Goal: Check status: Check status

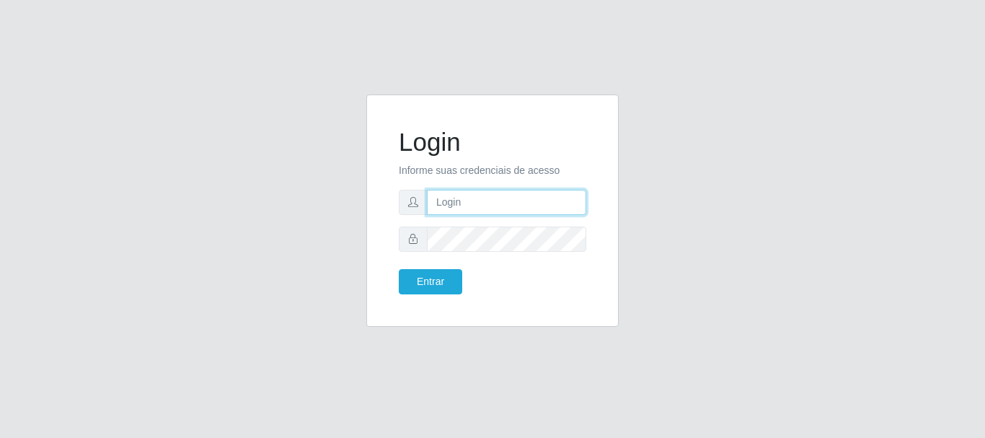
click at [450, 208] on input "text" at bounding box center [506, 202] width 159 height 25
type input "[EMAIL_ADDRESS][DOMAIN_NAME]"
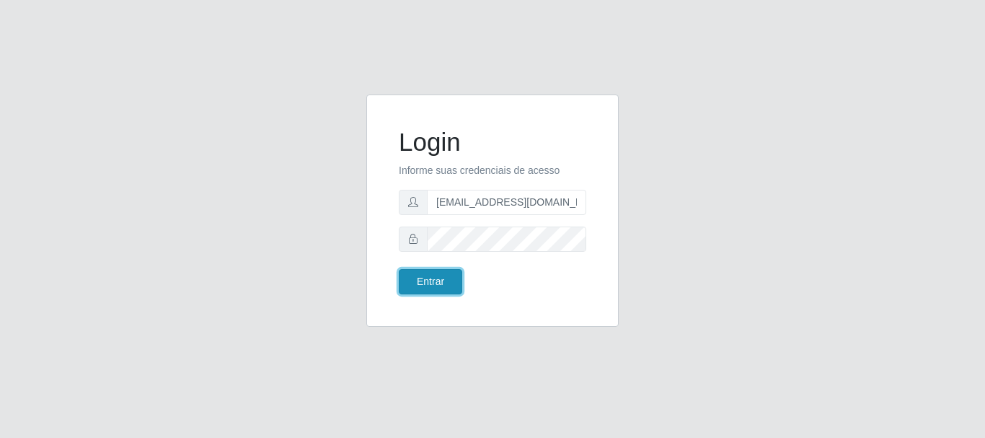
click at [421, 286] on button "Entrar" at bounding box center [430, 281] width 63 height 25
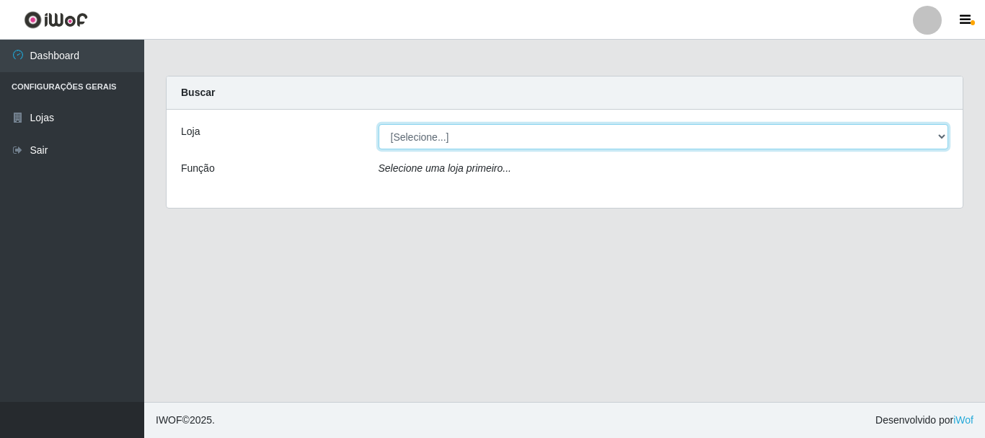
click at [938, 133] on select "[Selecione...] SuperFácil Atacado - Rodoviária" at bounding box center [664, 136] width 570 height 25
select select "400"
click at [379, 124] on select "[Selecione...] SuperFácil Atacado - Rodoviária" at bounding box center [664, 136] width 570 height 25
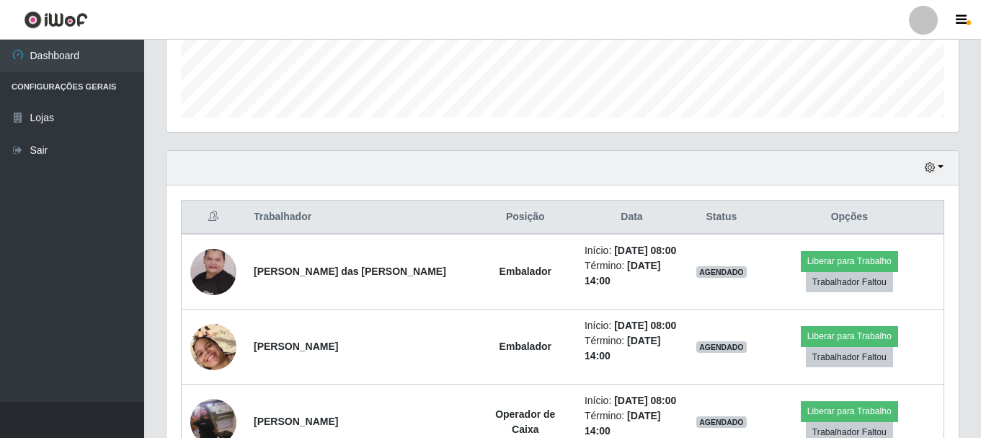
scroll to position [399, 0]
click at [941, 167] on button "button" at bounding box center [934, 167] width 20 height 17
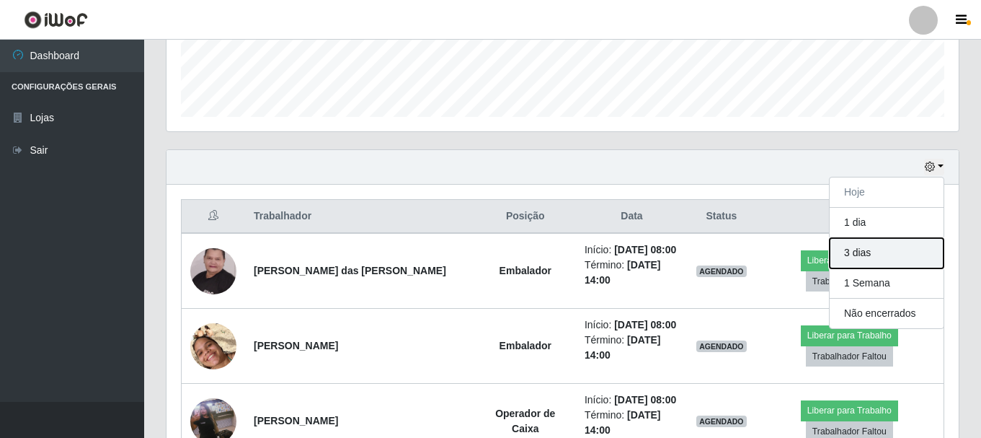
click at [915, 252] on button "3 dias" at bounding box center [887, 253] width 114 height 30
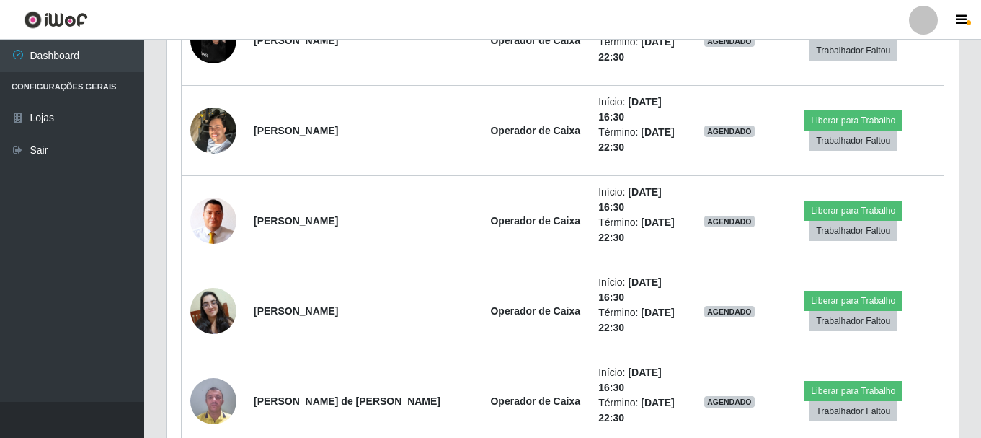
scroll to position [2201, 0]
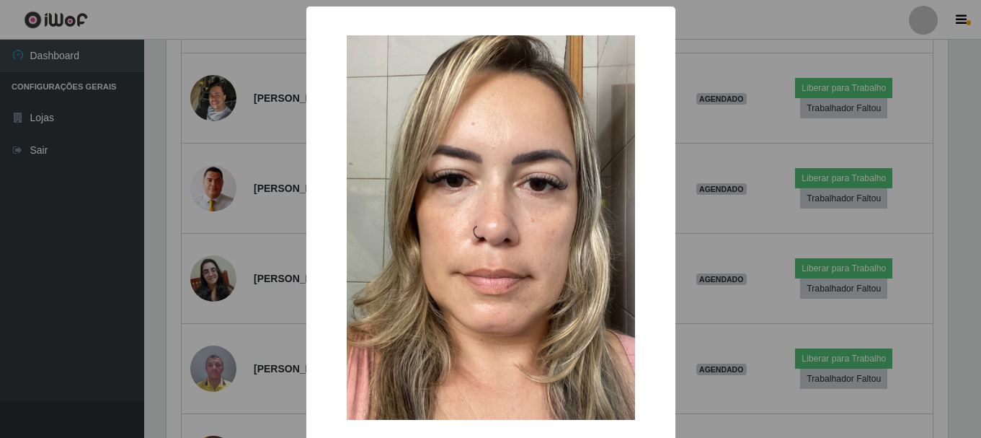
scroll to position [299, 785]
click at [274, 257] on div "× OK Cancel" at bounding box center [492, 219] width 985 height 438
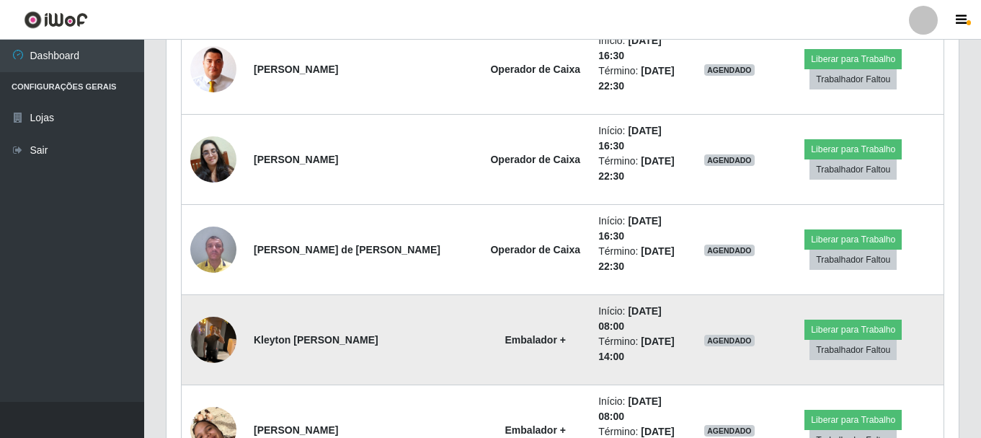
scroll to position [2346, 0]
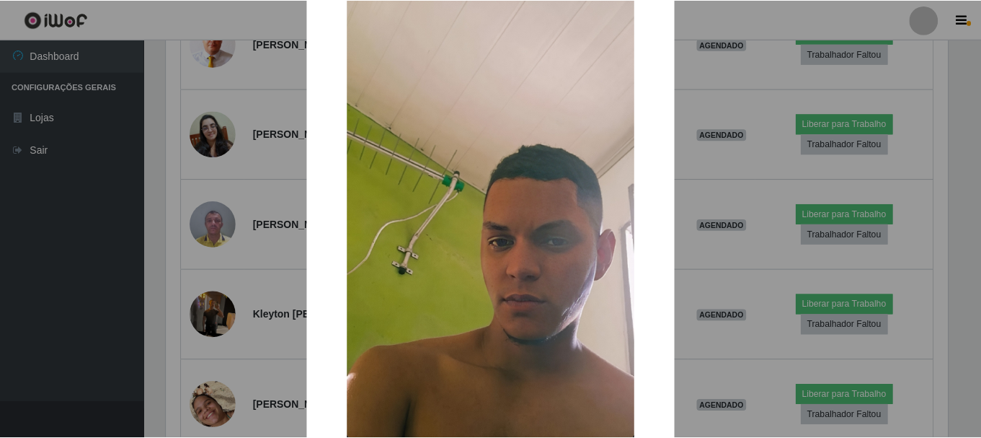
scroll to position [144, 0]
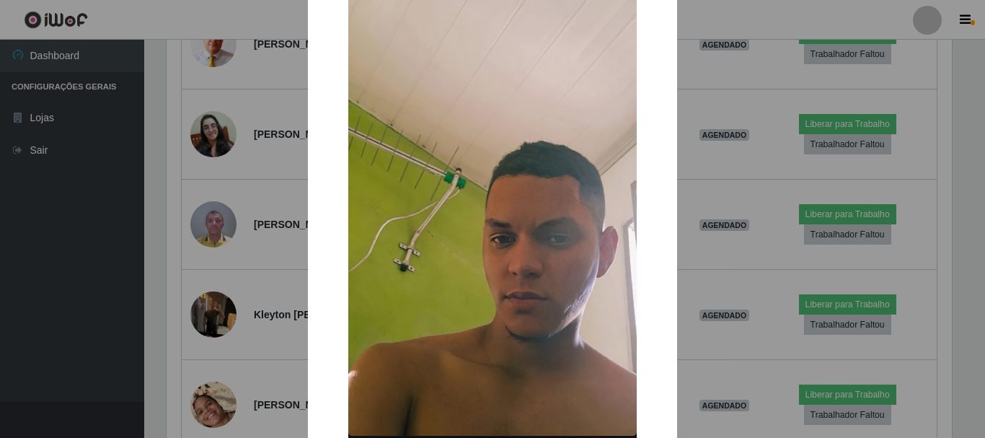
click at [86, 254] on div "× OK Cancel" at bounding box center [492, 219] width 985 height 438
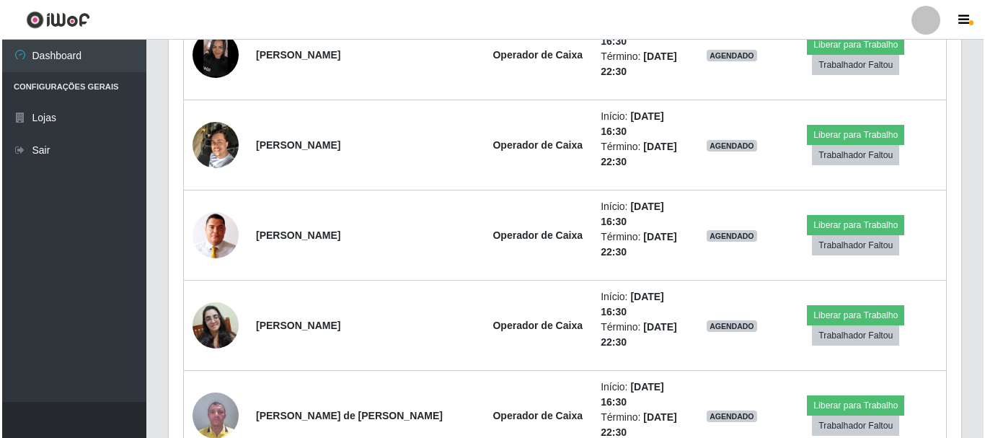
scroll to position [2129, 0]
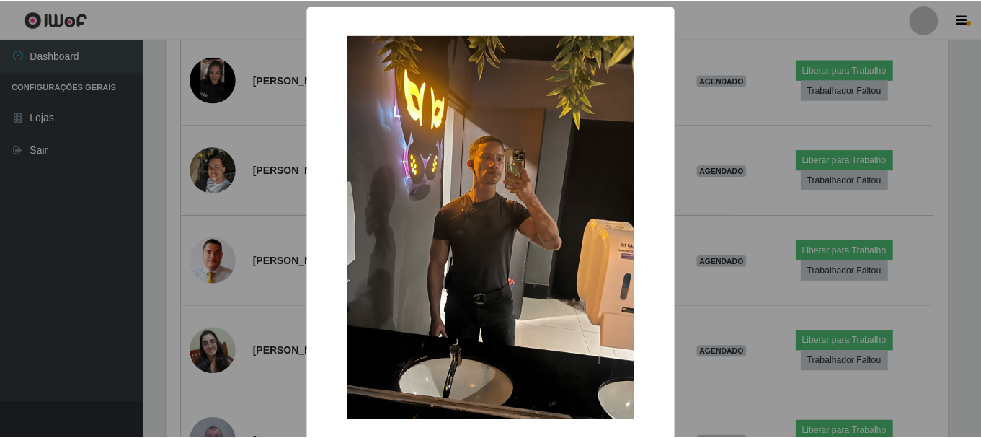
scroll to position [299, 785]
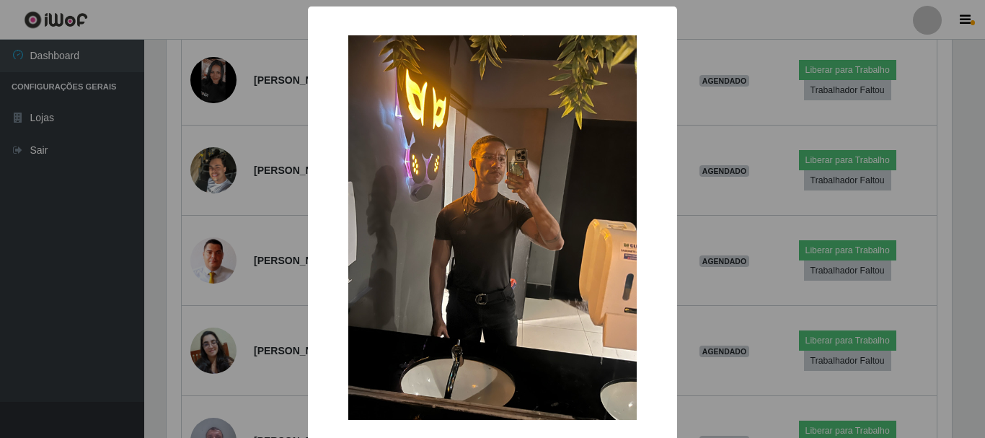
click at [761, 199] on div "× OK Cancel" at bounding box center [492, 219] width 985 height 438
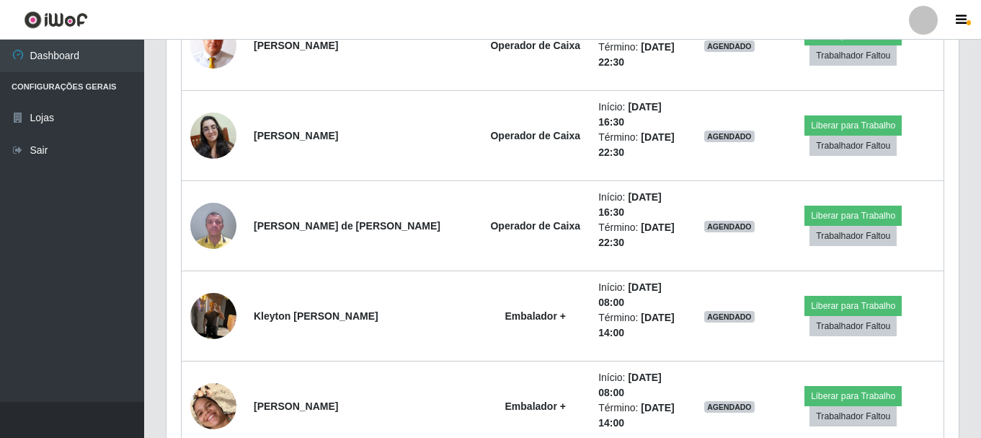
scroll to position [2346, 0]
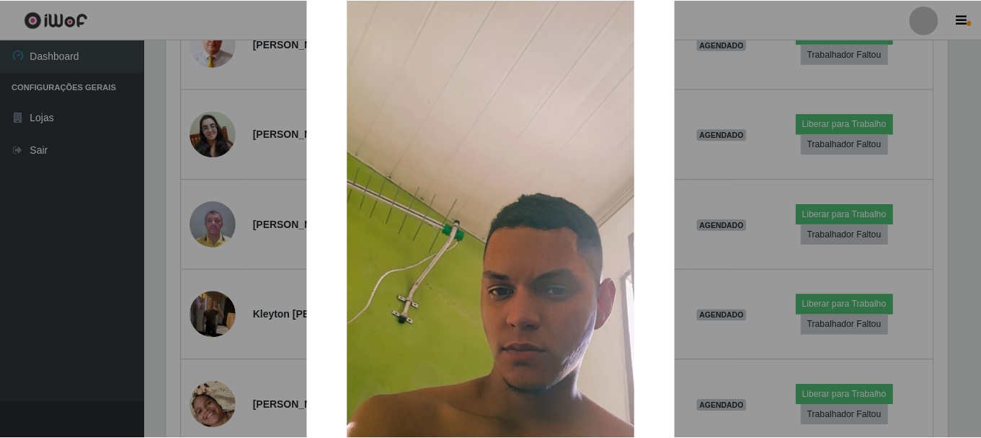
scroll to position [72, 0]
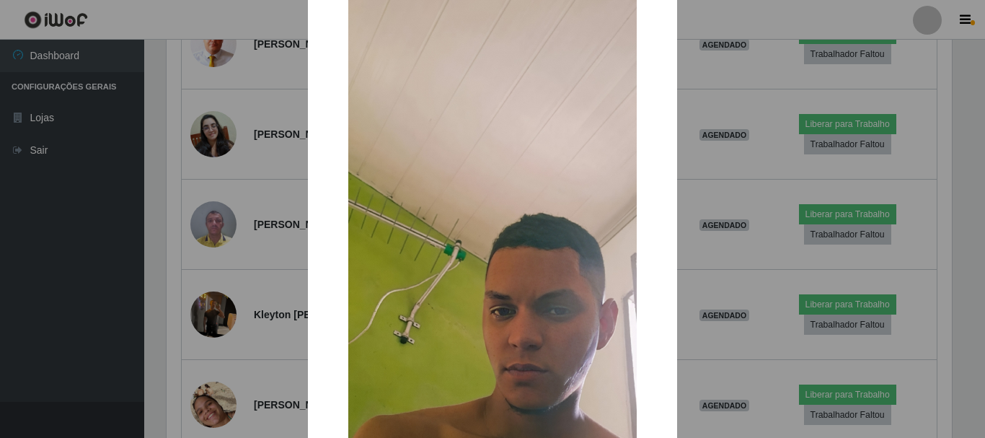
click at [283, 287] on div "× OK Cancel" at bounding box center [492, 219] width 985 height 438
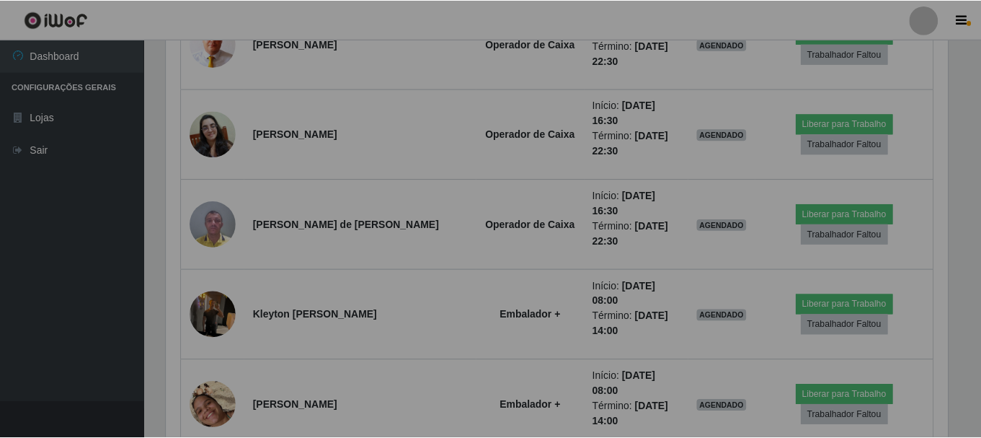
scroll to position [299, 792]
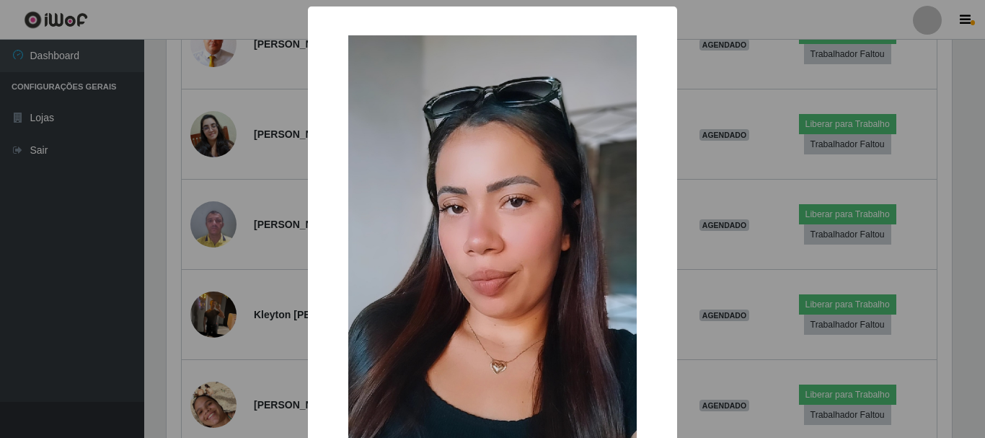
click at [84, 278] on div "× OK Cancel" at bounding box center [492, 219] width 985 height 438
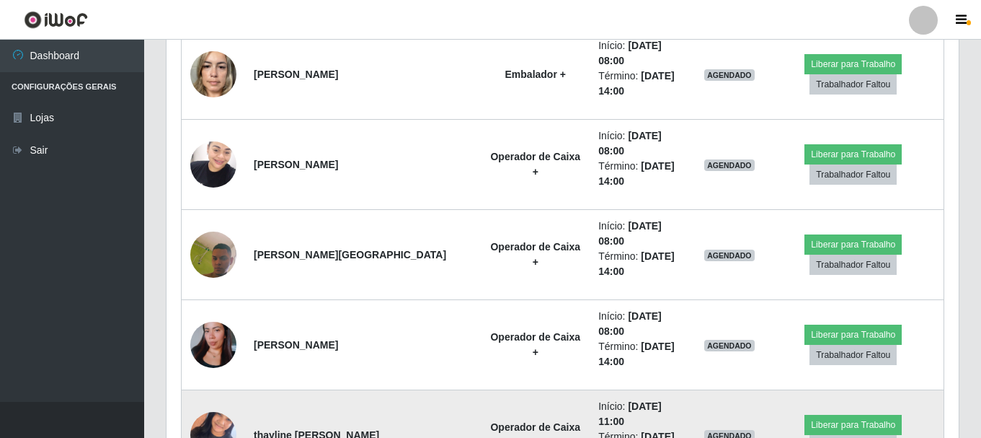
scroll to position [2778, 0]
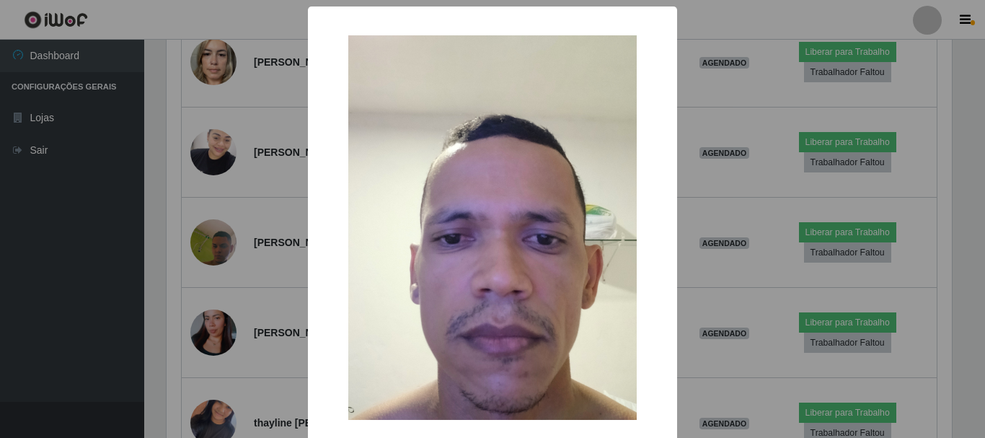
click at [79, 277] on div "× OK Cancel" at bounding box center [492, 219] width 985 height 438
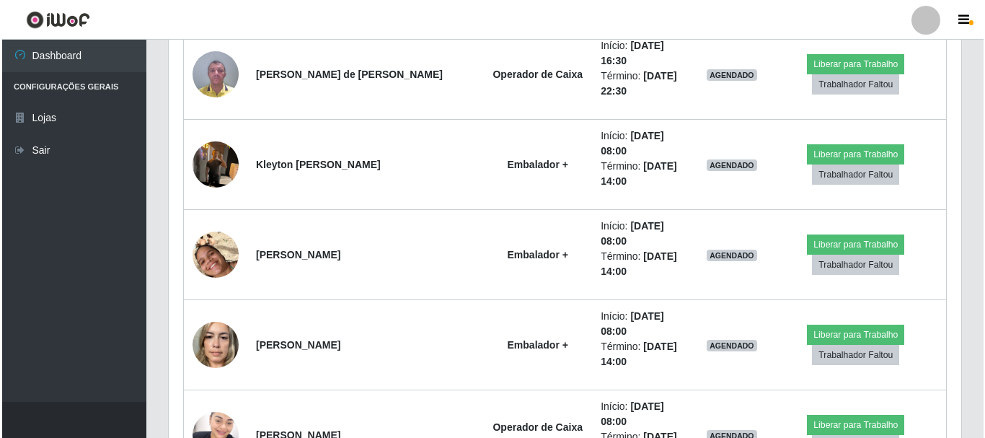
scroll to position [2490, 0]
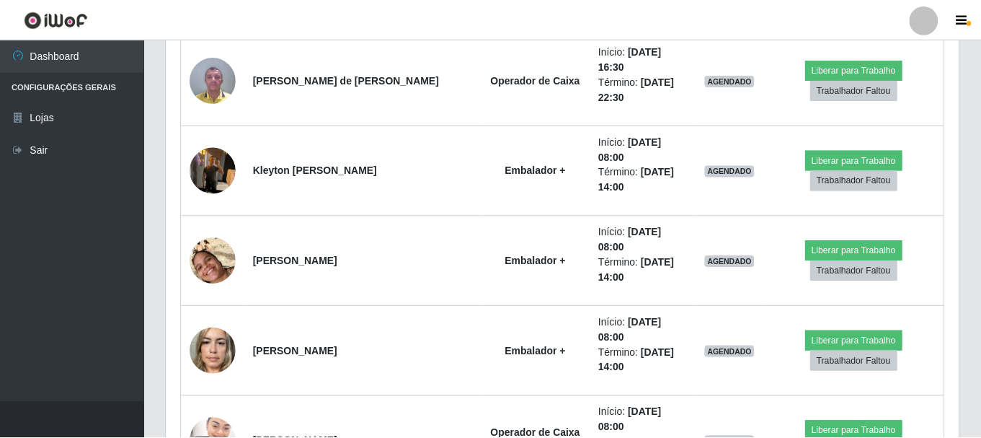
scroll to position [299, 785]
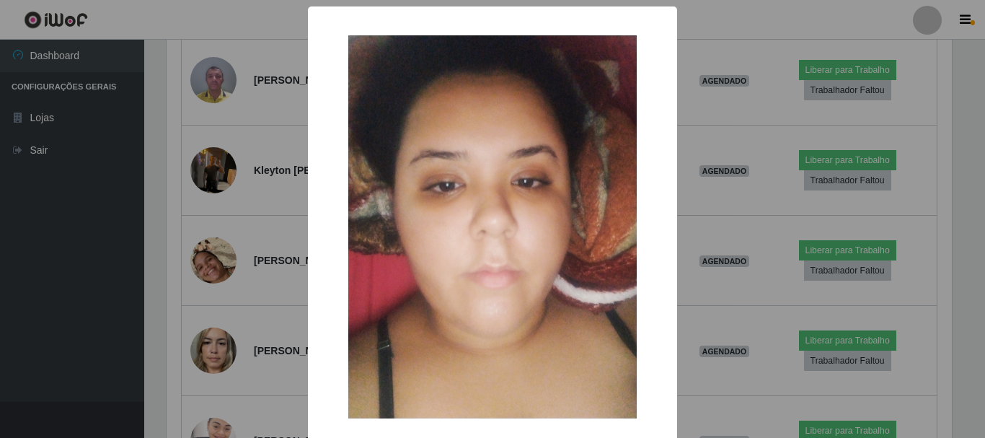
click at [87, 326] on div "× OK Cancel" at bounding box center [492, 219] width 985 height 438
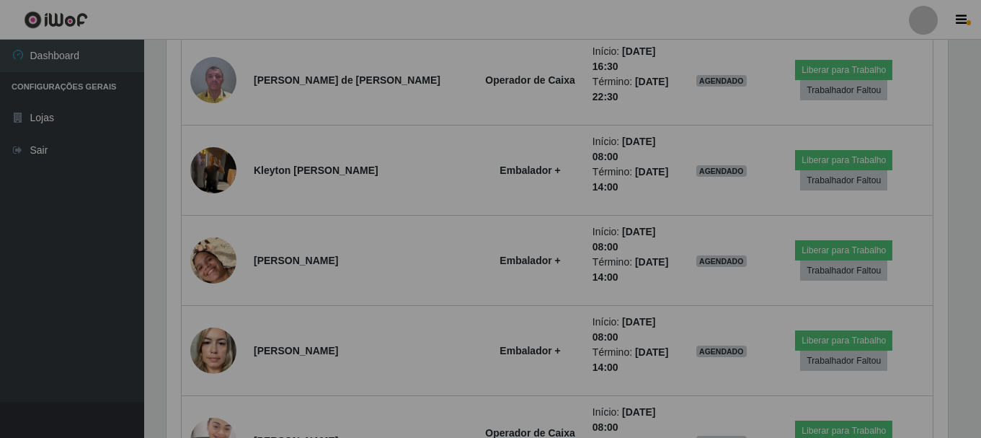
scroll to position [299, 792]
